Goal: Navigation & Orientation: Find specific page/section

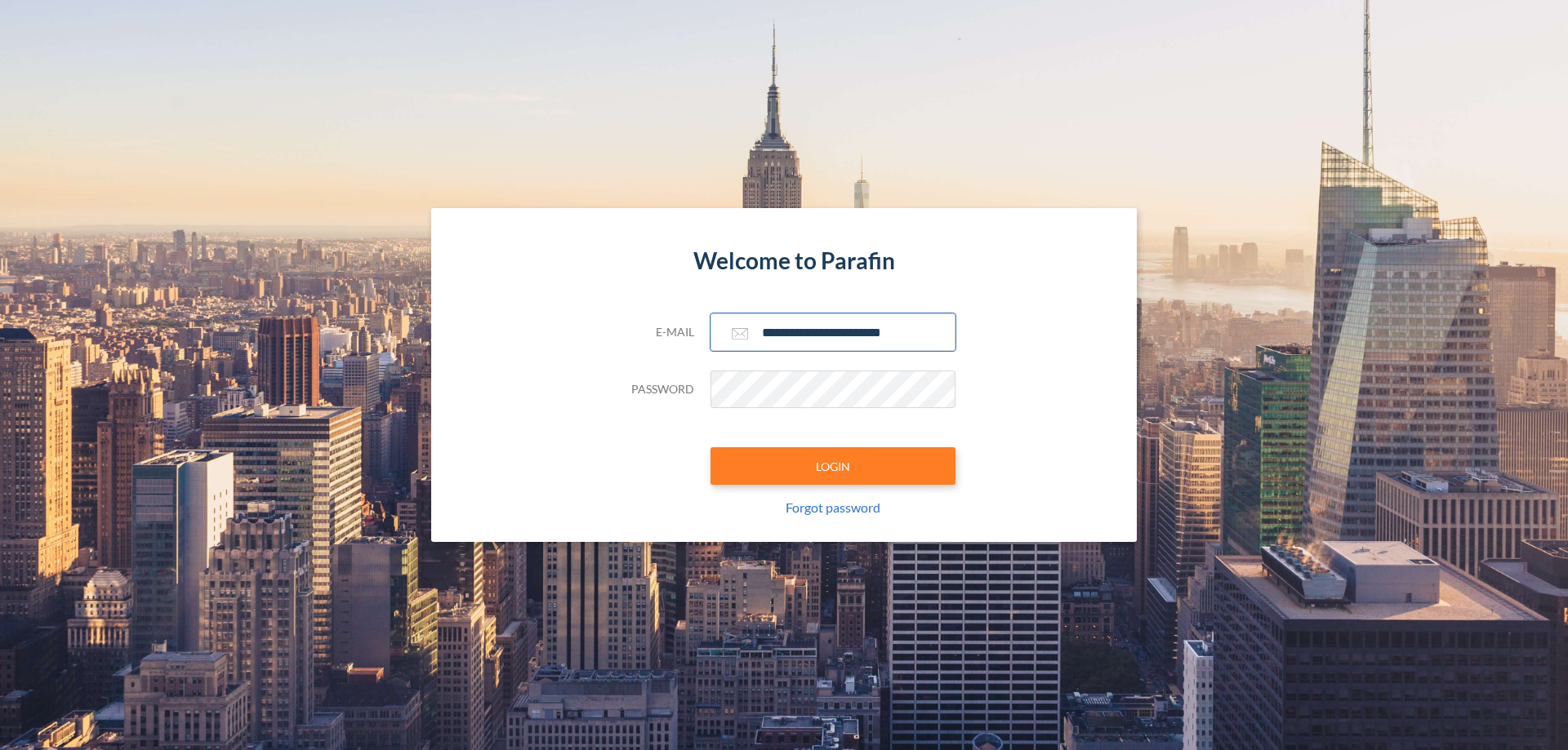
type input "**********"
click at [833, 466] on button "LOGIN" at bounding box center [833, 466] width 245 height 38
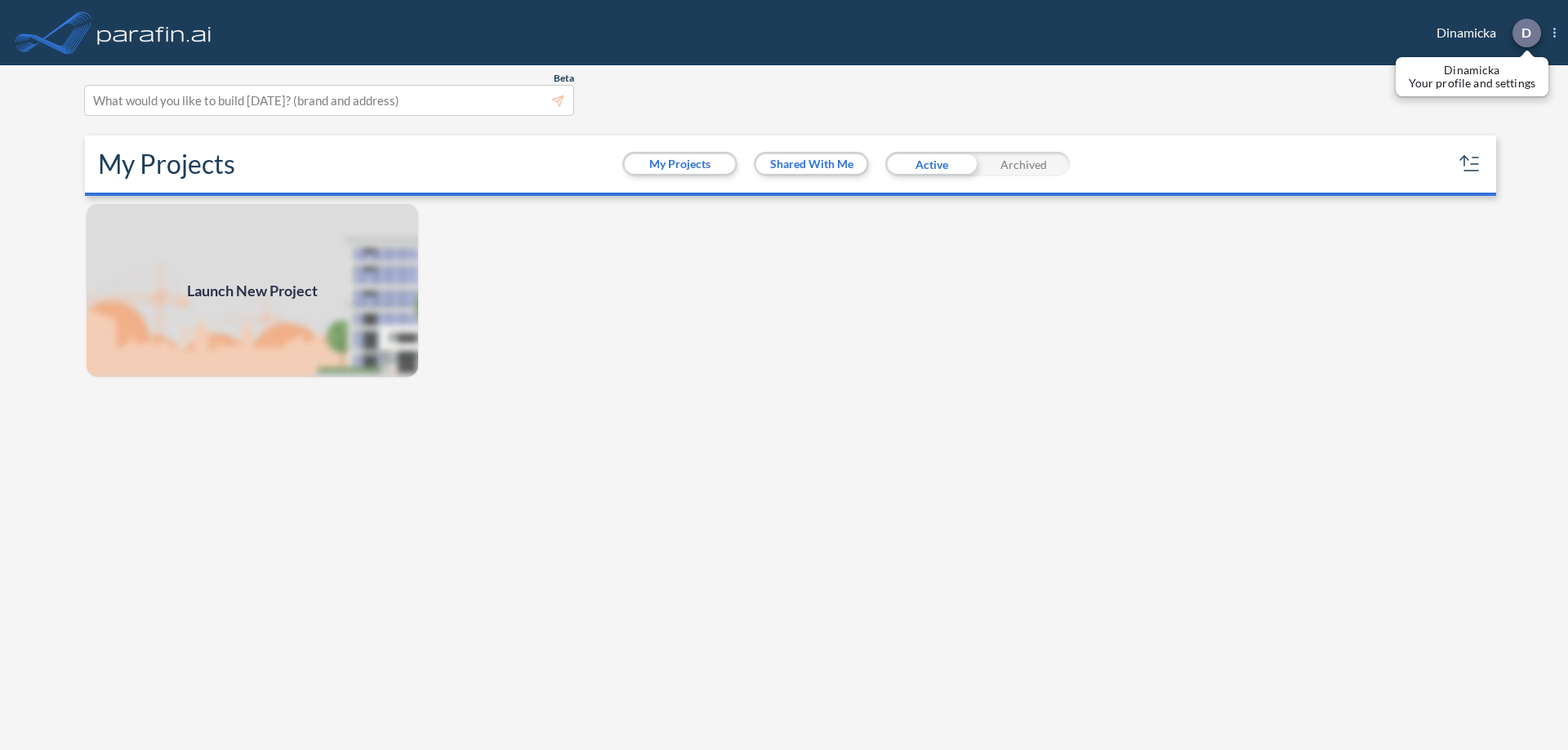
click at [1525, 33] on p "D" at bounding box center [1526, 33] width 10 height 15
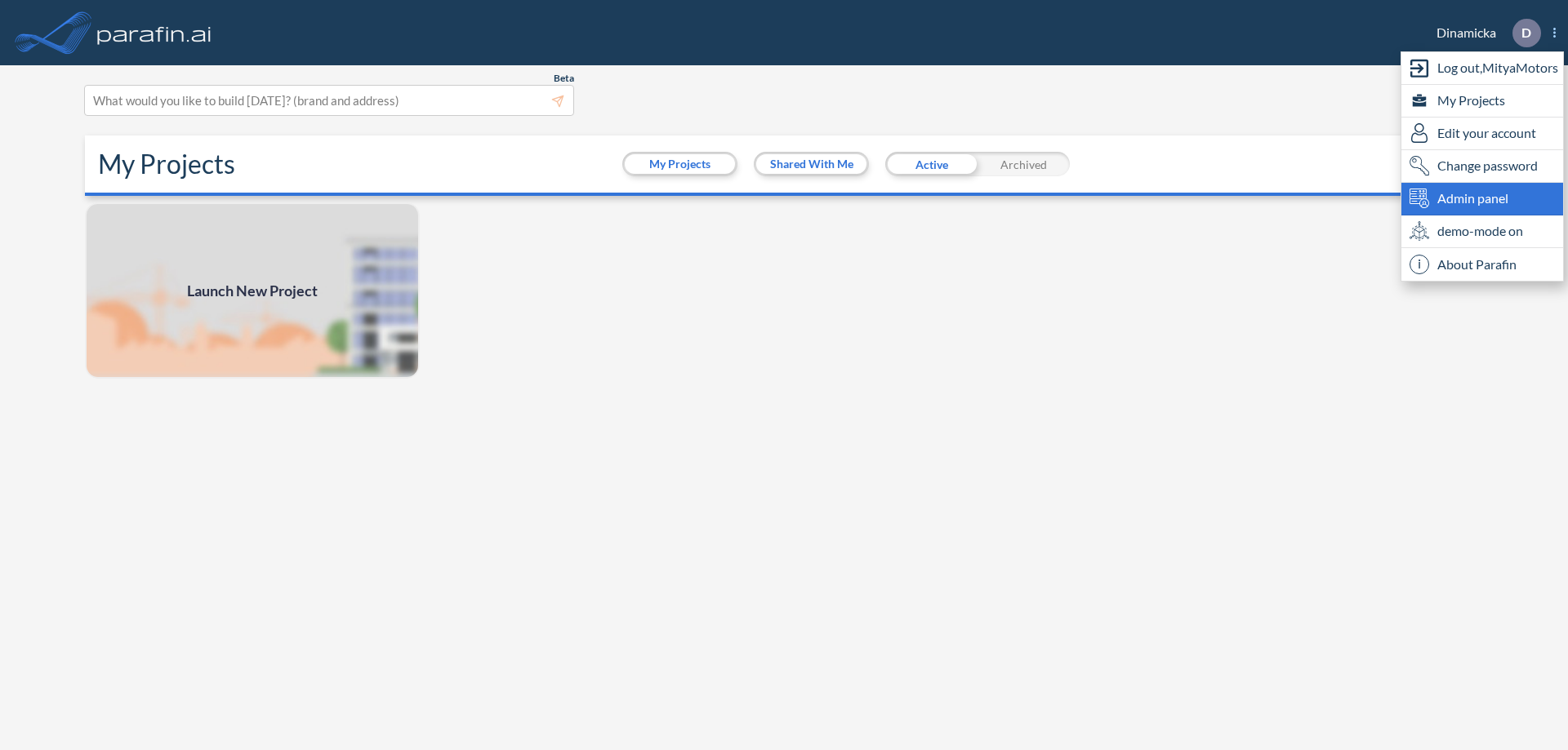
click at [1482, 199] on span "Admin panel" at bounding box center [1473, 198] width 71 height 19
